Goal: Download file/media

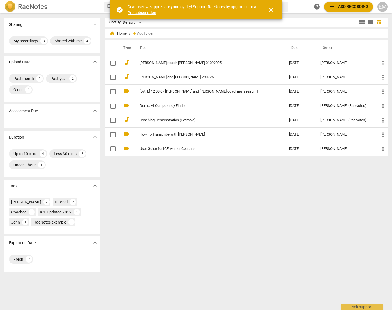
click at [198, 204] on div "Sort By Default view_module view_list table_chart home Home / add Add folder Ty…" at bounding box center [249, 162] width 288 height 288
click at [271, 10] on span "close" at bounding box center [271, 9] width 7 height 7
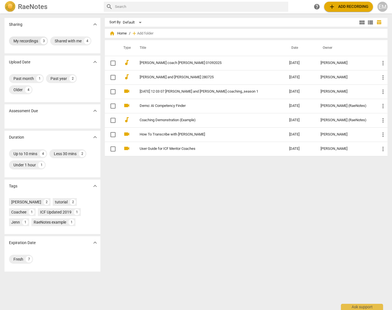
click at [28, 42] on div "My recordings" at bounding box center [25, 41] width 25 height 6
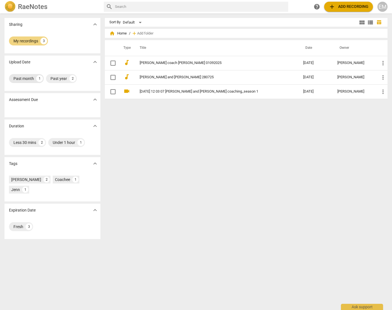
click at [19, 78] on div "Past month" at bounding box center [23, 79] width 20 height 6
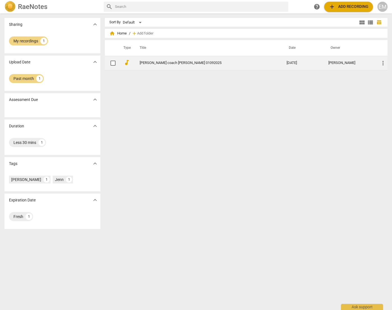
click at [164, 62] on link "[PERSON_NAME] coach [PERSON_NAME] 01092025" at bounding box center [203, 63] width 127 height 4
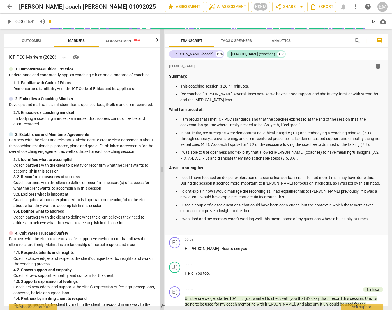
drag, startPoint x: 197, startPoint y: 171, endPoint x: 163, endPoint y: 169, distance: 34.3
click at [163, 169] on span at bounding box center [162, 169] width 3 height 281
click at [320, 8] on span "Export" at bounding box center [322, 6] width 24 height 7
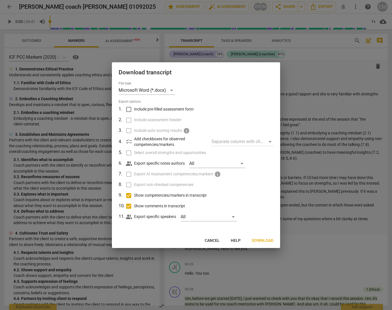
click at [147, 195] on span "Show competencies/markers in transcript" at bounding box center [170, 196] width 73 height 6
click at [134, 195] on input "Show competencies/markers in transcript" at bounding box center [129, 195] width 11 height 11
checkbox input "false"
click at [146, 204] on span "Show comments in transcript" at bounding box center [159, 206] width 51 height 6
click at [134, 204] on input "Show comments in transcript" at bounding box center [129, 206] width 11 height 11
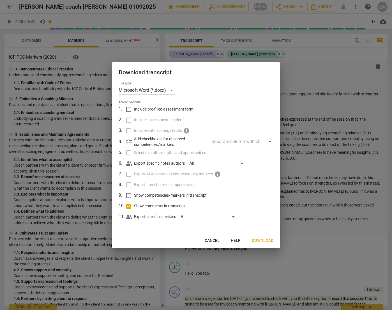
checkbox input "false"
click at [261, 239] on span "Download" at bounding box center [263, 241] width 22 height 6
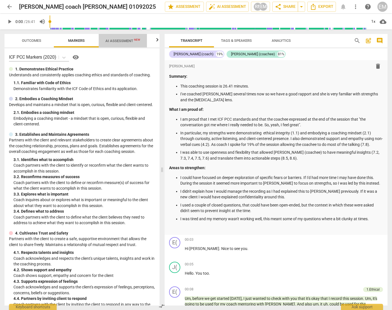
click at [108, 42] on span "AI Assessment New" at bounding box center [123, 41] width 35 height 4
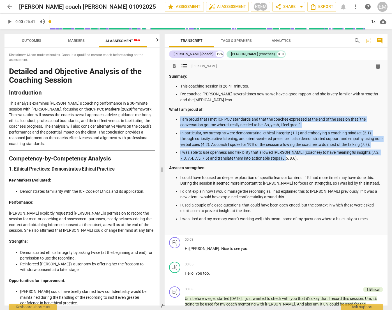
drag, startPoint x: 299, startPoint y: 159, endPoint x: 171, endPoint y: 117, distance: 134.7
click at [171, 117] on ul "I am proud that I met ICF PCC standards and that the coachee expressed at the e…" at bounding box center [276, 139] width 214 height 45
copy ul "I am proud that I met ICF PCC standards and that the coachee expressed at the e…"
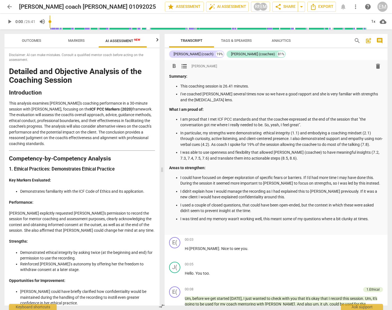
click at [238, 168] on p "Areas to strengthen:" at bounding box center [276, 168] width 214 height 6
click at [261, 195] on p "I didn't explain how I would manage the recording as I had explained this to [P…" at bounding box center [282, 195] width 203 height 12
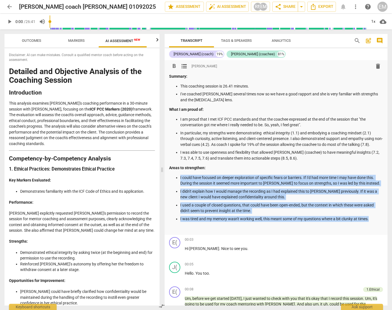
drag, startPoint x: 374, startPoint y: 219, endPoint x: 172, endPoint y: 178, distance: 206.4
click at [172, 178] on ul "I could have focused on deeper exploration of specific fears or barriers. If I'…" at bounding box center [276, 198] width 214 height 47
copy ul "I could have focused on deeper exploration of specific fears or barriers. If I'…"
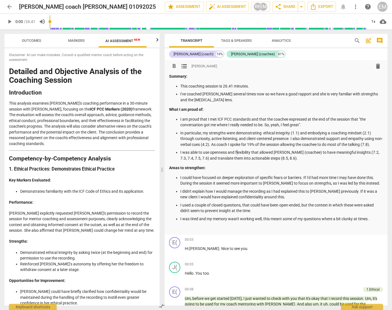
click at [237, 155] on p "I was able to use openness and flexibility that allowed [PERSON_NAME] (coachee)…" at bounding box center [282, 156] width 203 height 12
